Goal: Information Seeking & Learning: Find specific page/section

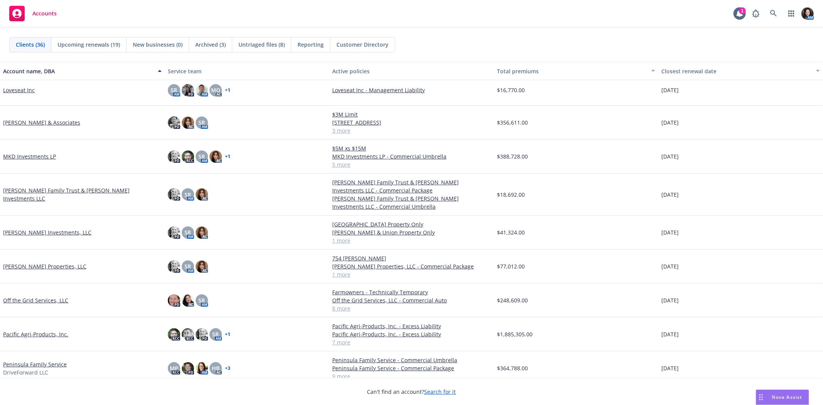
scroll to position [557, 0]
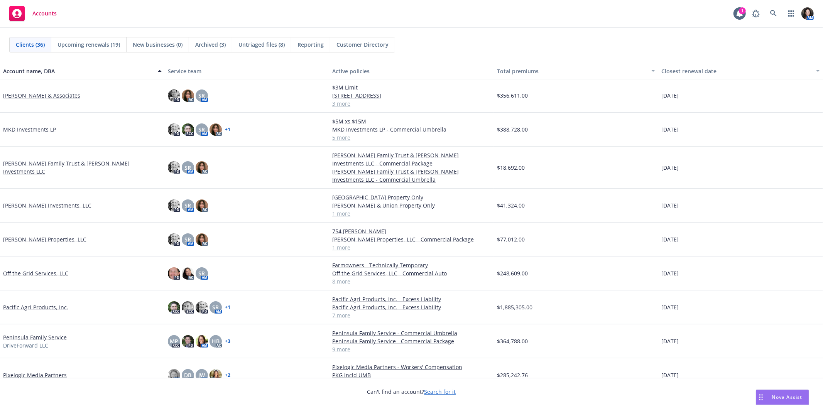
click at [25, 335] on link "Peninsula Family Service" at bounding box center [35, 337] width 64 height 8
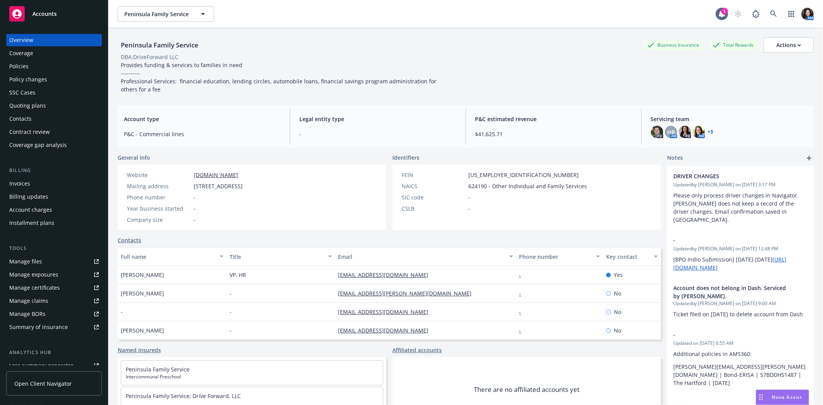
click at [39, 75] on div "Policy changes" at bounding box center [28, 79] width 38 height 12
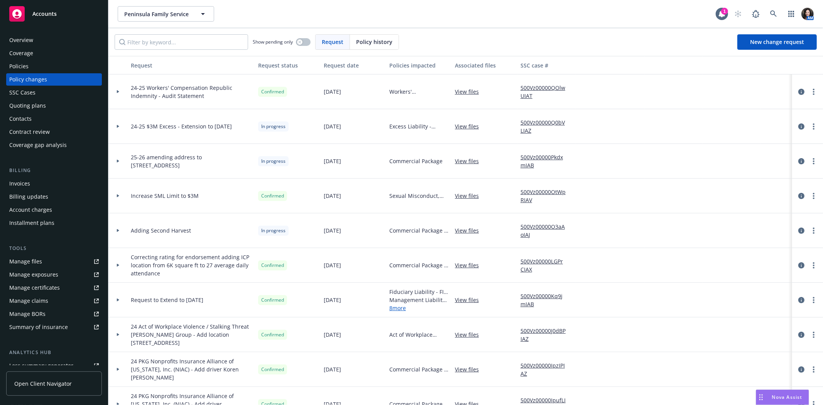
click at [475, 128] on link "View files" at bounding box center [470, 126] width 30 height 8
click at [771, 14] on icon at bounding box center [773, 13] width 7 height 7
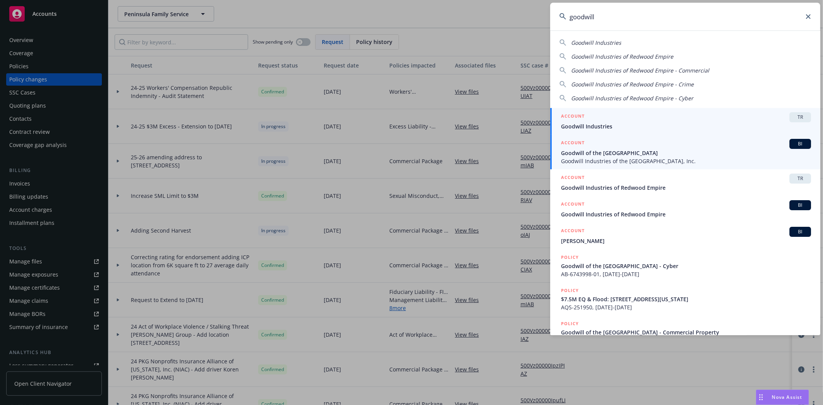
type input "goodwill"
click at [631, 157] on span "Goodwill Industries of the [GEOGRAPHIC_DATA], Inc." at bounding box center [686, 161] width 250 height 8
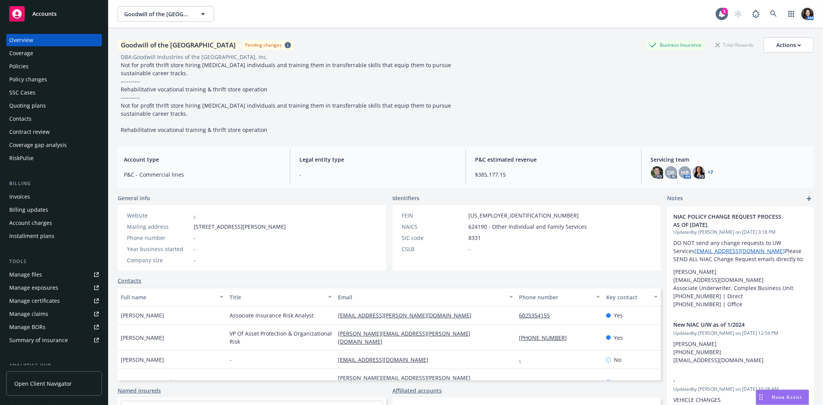
click at [35, 80] on div "Policy changes" at bounding box center [28, 79] width 38 height 12
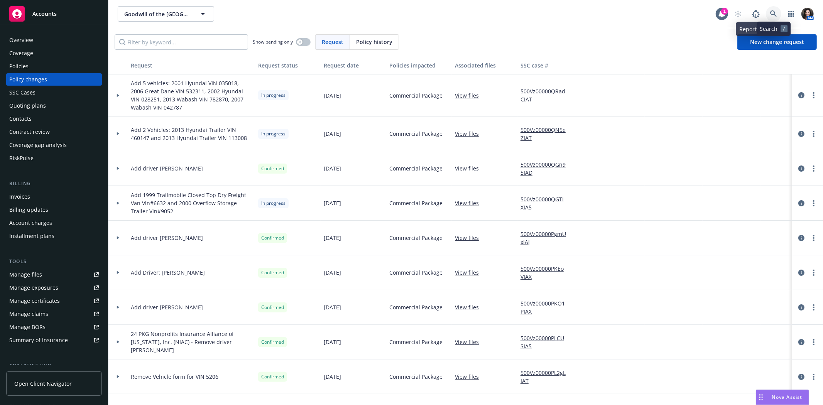
click at [775, 8] on link at bounding box center [773, 13] width 15 height 15
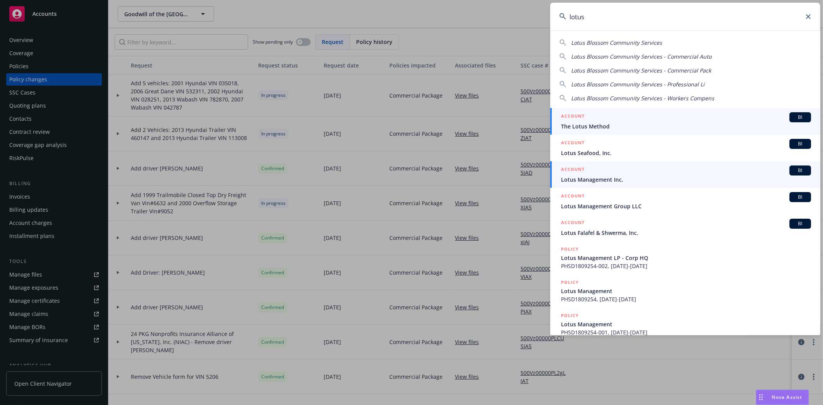
type input "lotus"
click at [646, 181] on span "Lotus Management Inc." at bounding box center [686, 180] width 250 height 8
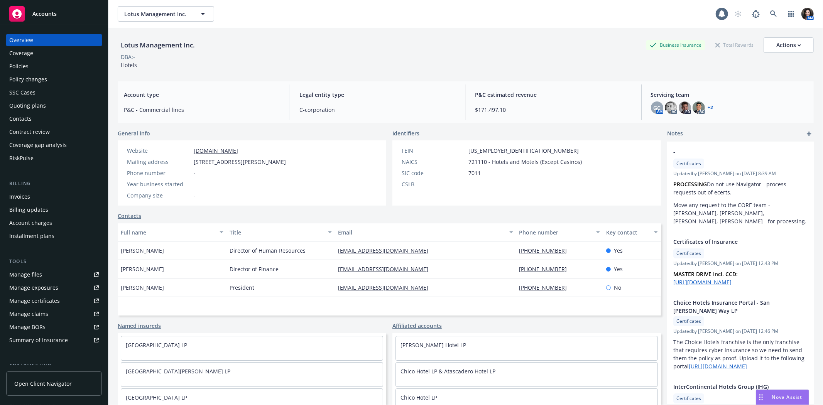
click at [42, 64] on div "Policies" at bounding box center [53, 66] width 89 height 12
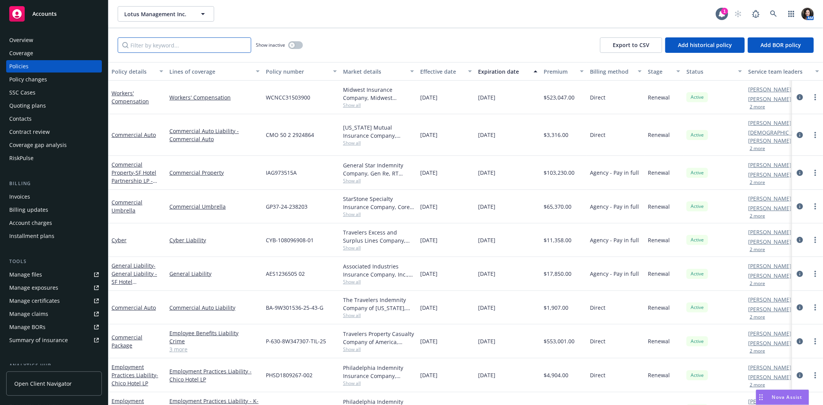
click at [188, 41] on input "Filter by keyword..." at bounding box center [184, 44] width 133 height 15
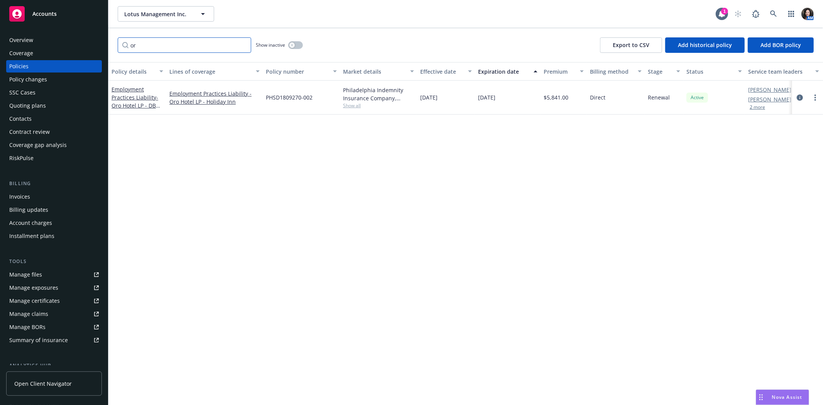
type input "o"
type input "lath"
click at [798, 95] on icon "circleInformation" at bounding box center [800, 98] width 6 height 6
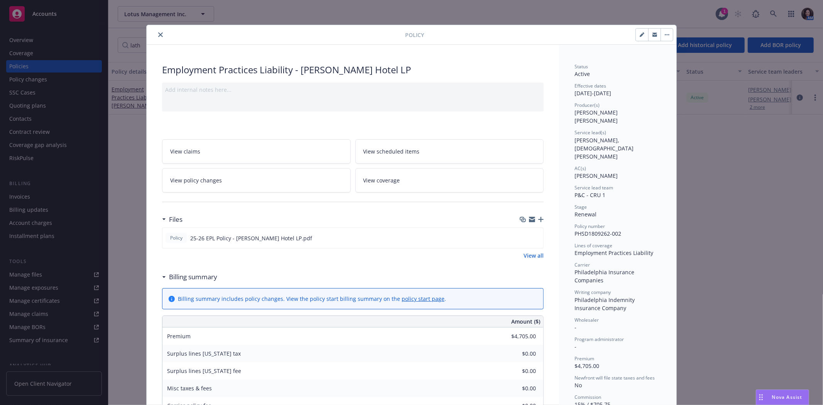
click at [653, 36] on icon "button" at bounding box center [654, 35] width 5 height 3
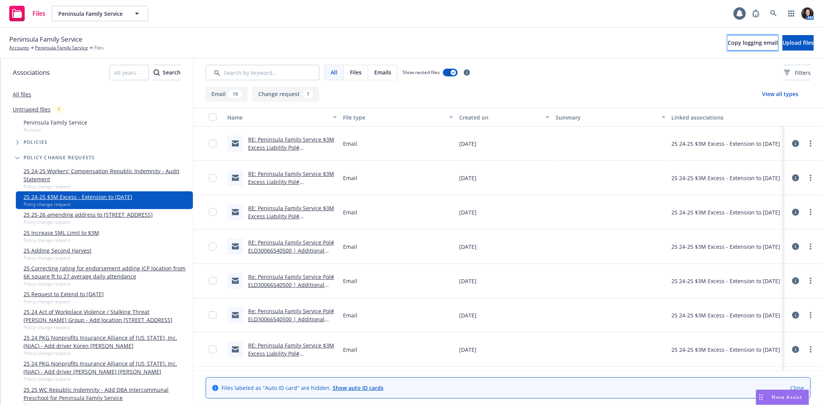
click at [727, 45] on span "Copy logging email" at bounding box center [752, 42] width 50 height 7
